Goal: Information Seeking & Learning: Learn about a topic

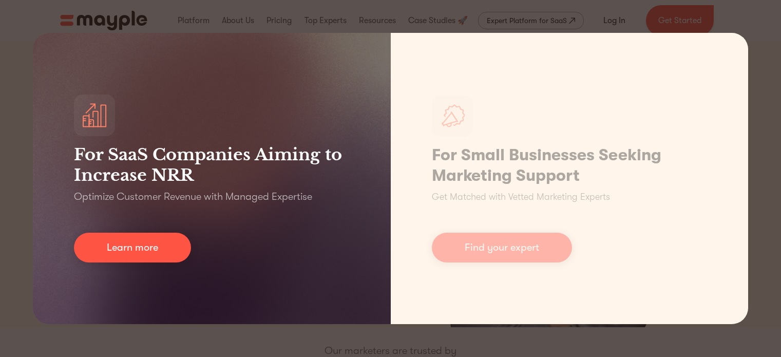
click at [16, 187] on div "For SaaS Companies Aiming to Increase NRR Optimize Customer Revenue with Manage…" at bounding box center [390, 178] width 781 height 357
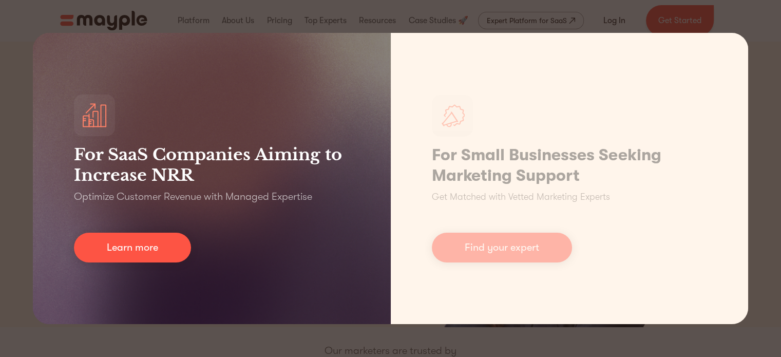
click at [135, 172] on h3 "For SaaS Companies Aiming to Increase NRR" at bounding box center [212, 164] width 276 height 41
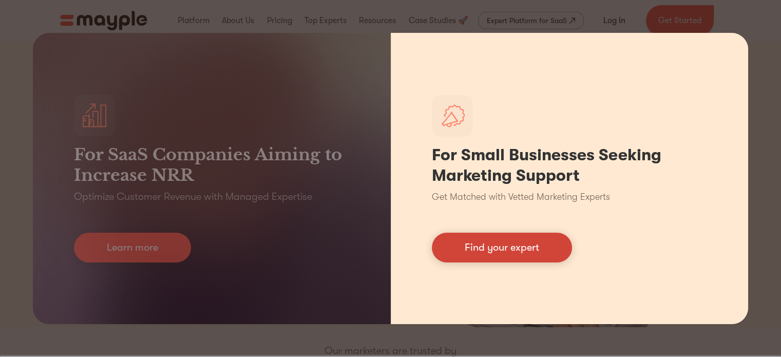
click at [508, 247] on link "Find your expert" at bounding box center [502, 248] width 140 height 30
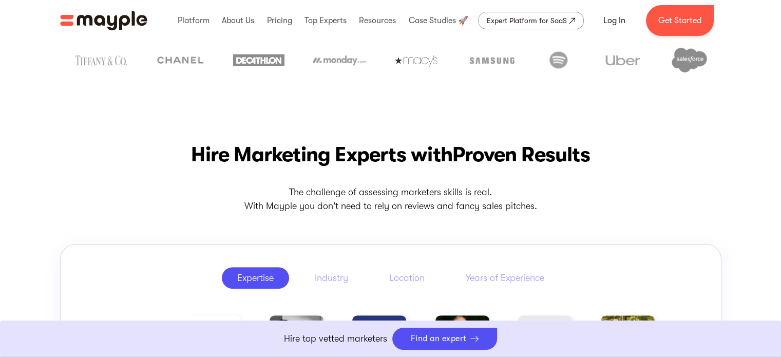
scroll to position [336, 0]
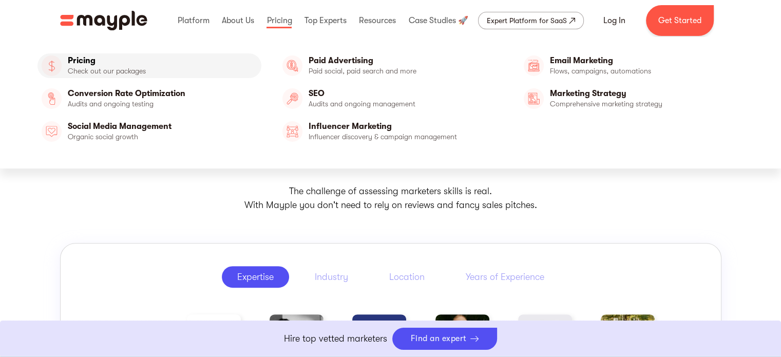
click at [255, 57] on link "Pricing" at bounding box center [149, 65] width 224 height 25
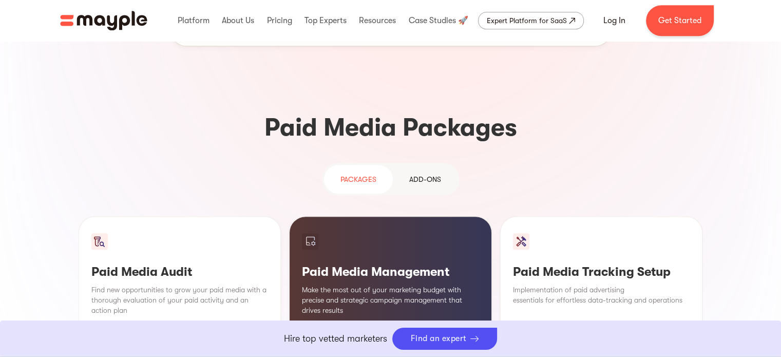
scroll to position [844, 0]
click at [416, 173] on div "Add-ons" at bounding box center [425, 179] width 32 height 12
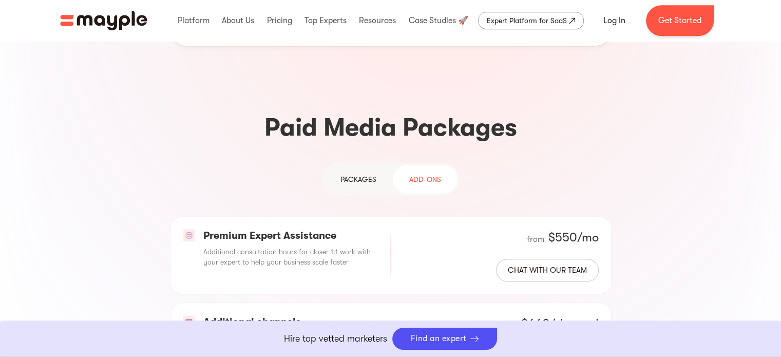
click at [371, 173] on div "PAckages" at bounding box center [358, 179] width 36 height 12
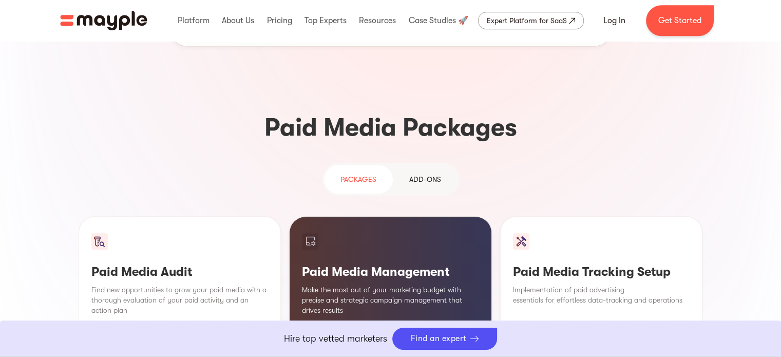
click at [413, 173] on div "Add-ons" at bounding box center [425, 179] width 32 height 12
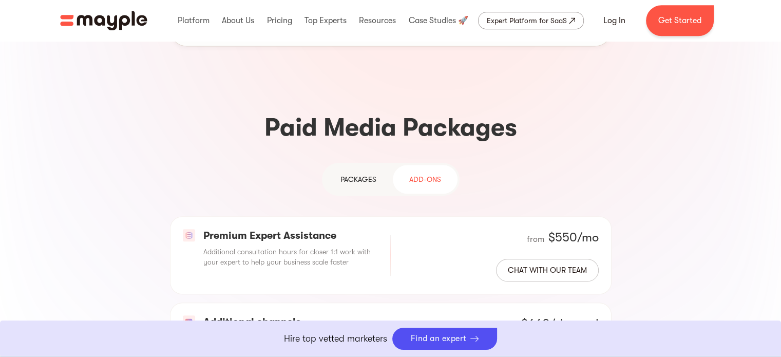
click at [361, 173] on div "PAckages" at bounding box center [358, 179] width 36 height 12
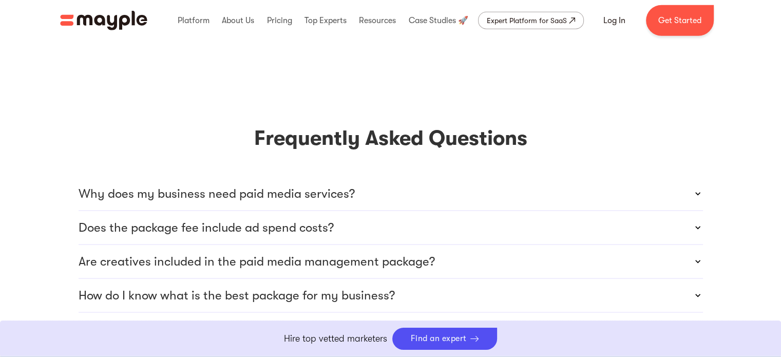
scroll to position [2781, 0]
